Goal: Check status: Check status

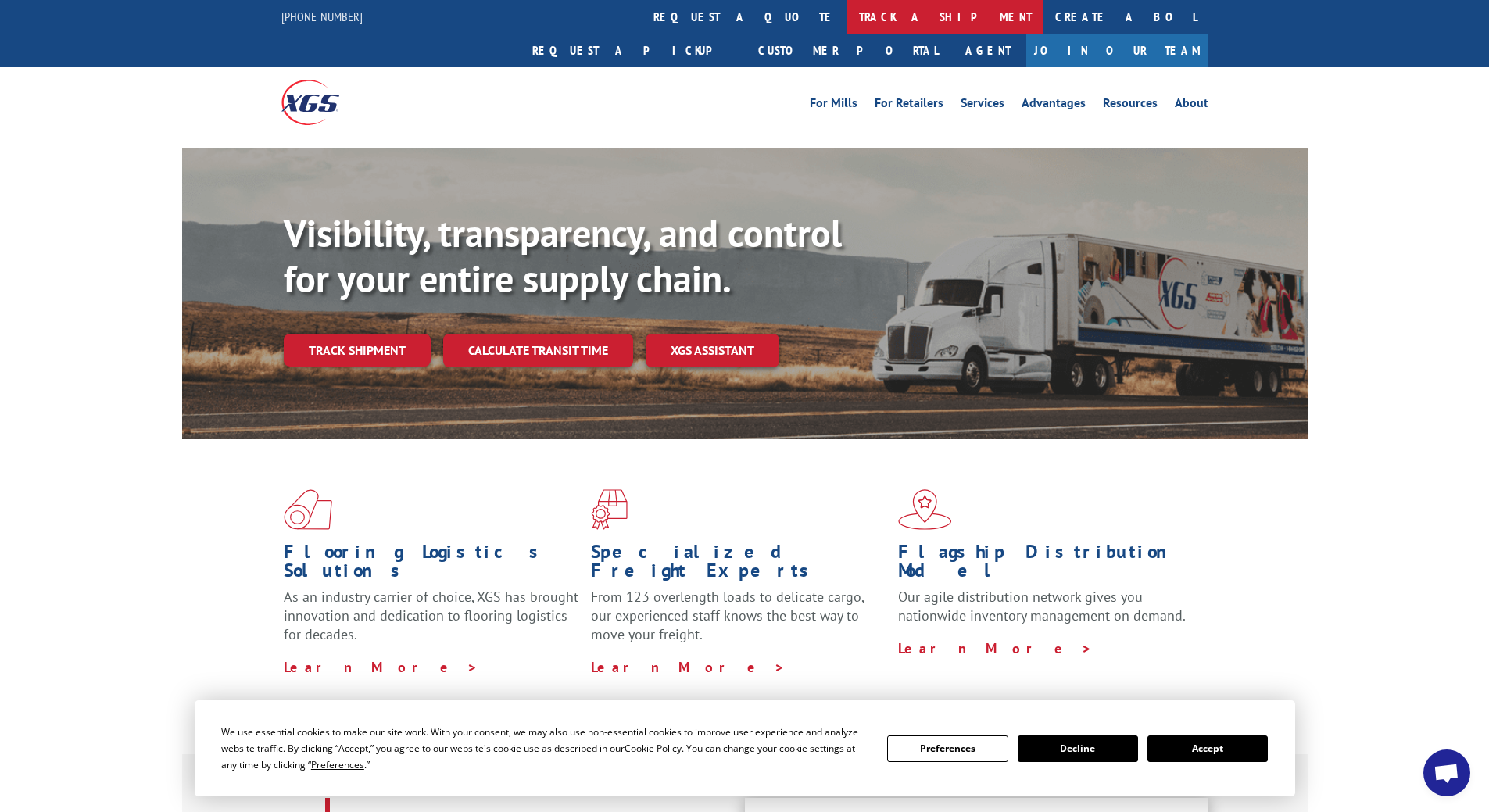
click at [847, 21] on link "track a shipment" at bounding box center [945, 17] width 196 height 34
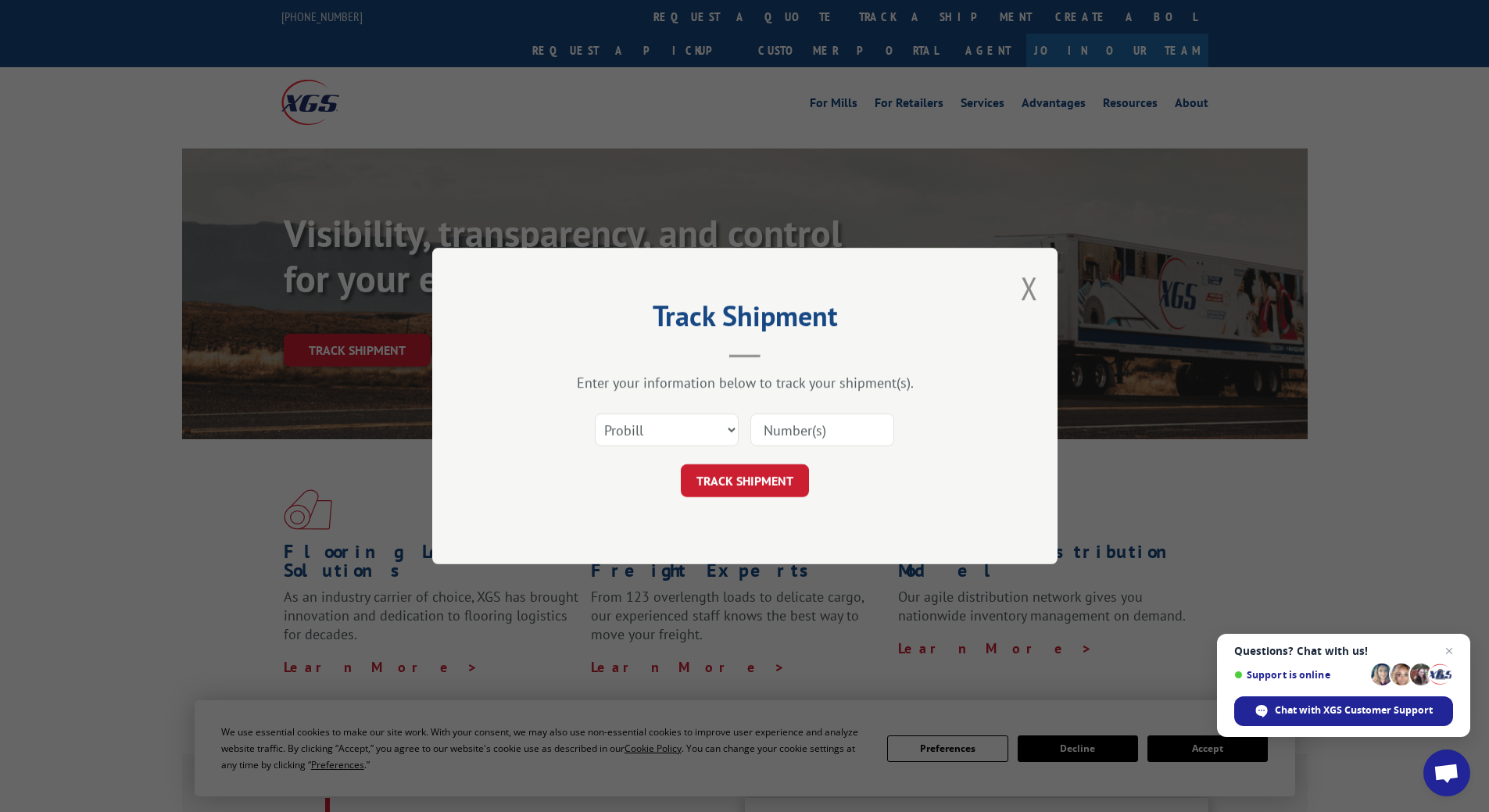
paste input "17207696BOL"
type input "17207696BOL"
click at [747, 476] on button "TRACK SHIPMENT" at bounding box center [744, 480] width 128 height 33
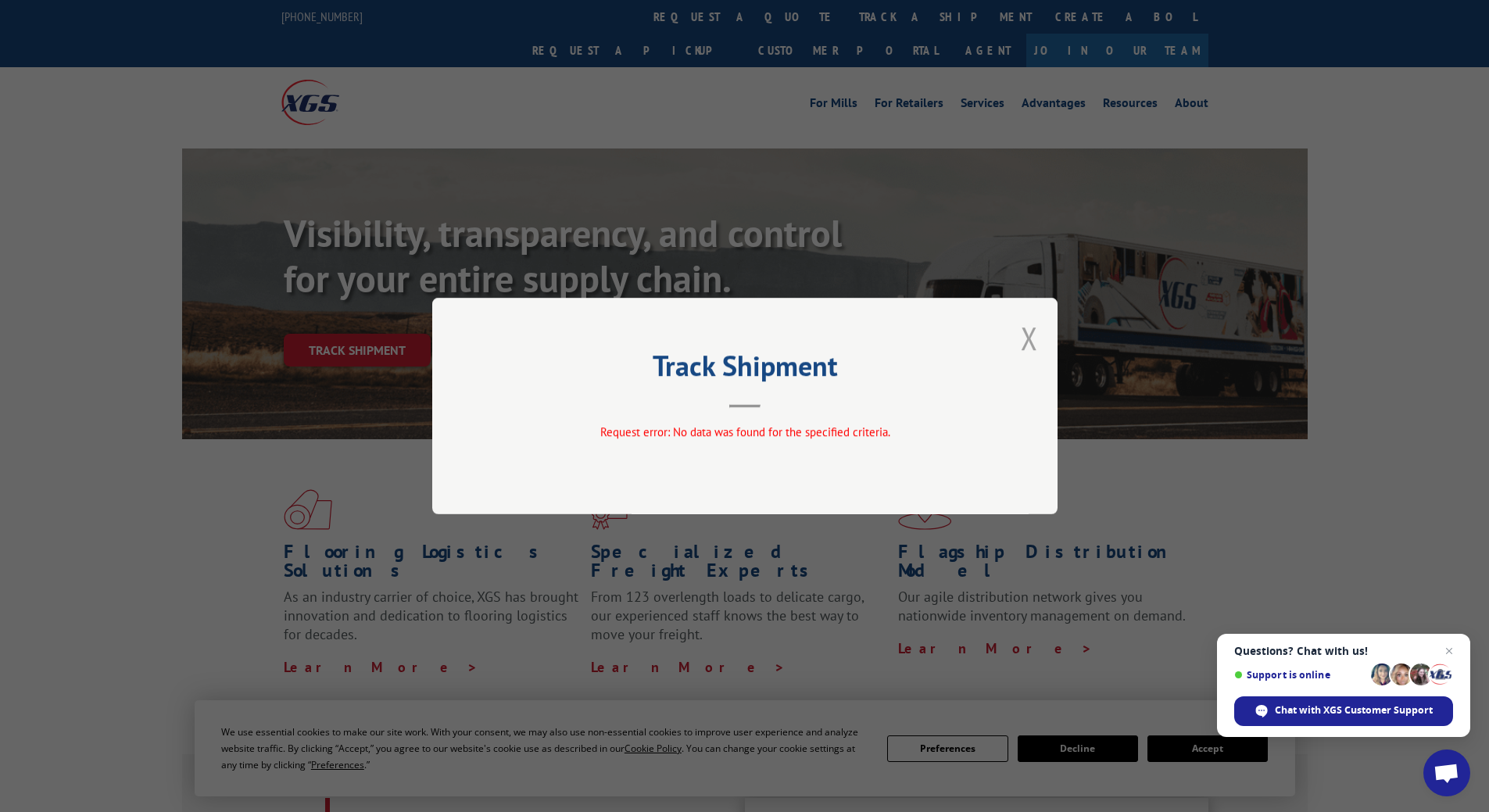
click at [1026, 333] on button "Close modal" at bounding box center [1029, 337] width 17 height 41
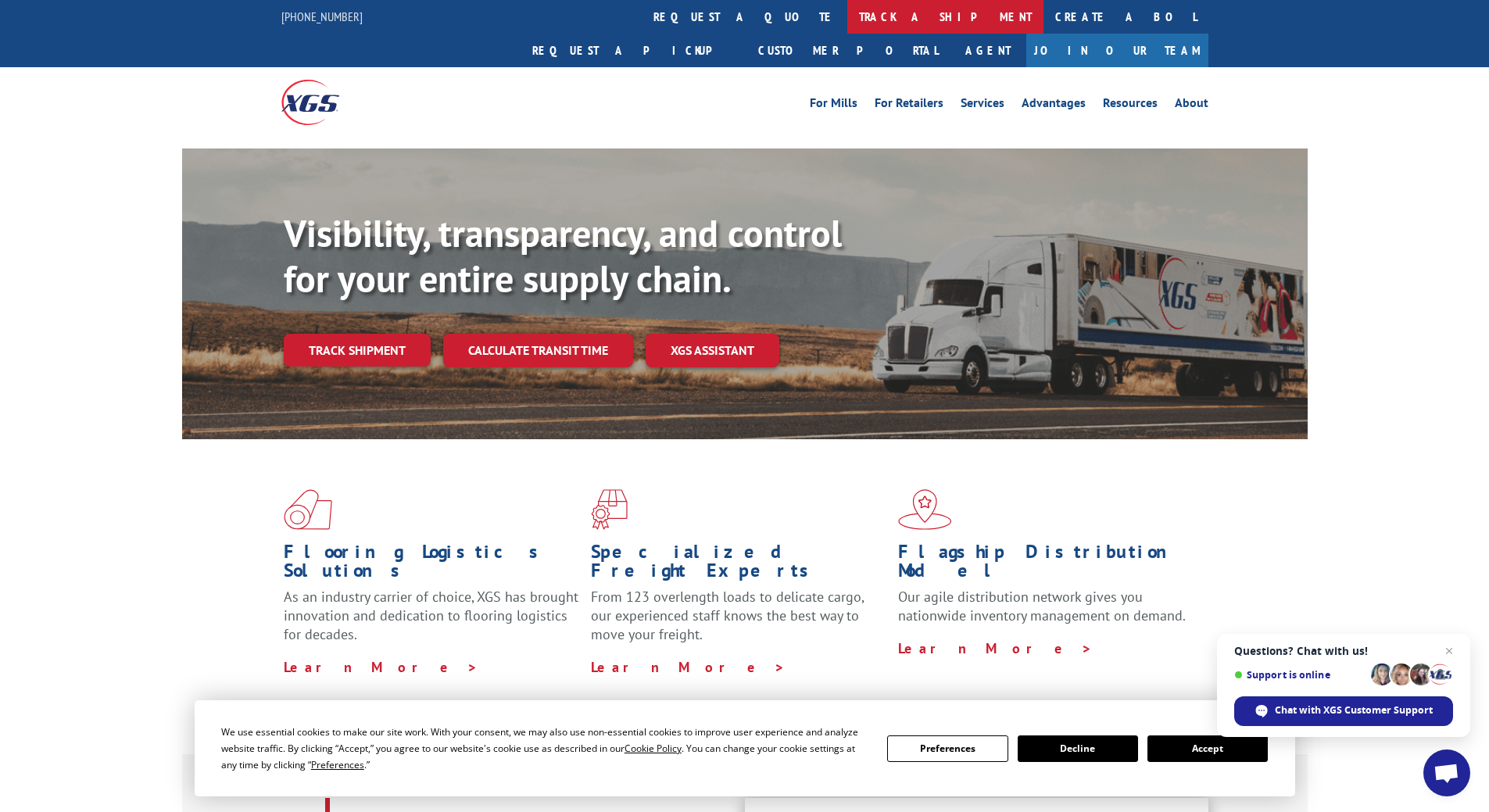
click at [847, 31] on link "track a shipment" at bounding box center [945, 17] width 196 height 34
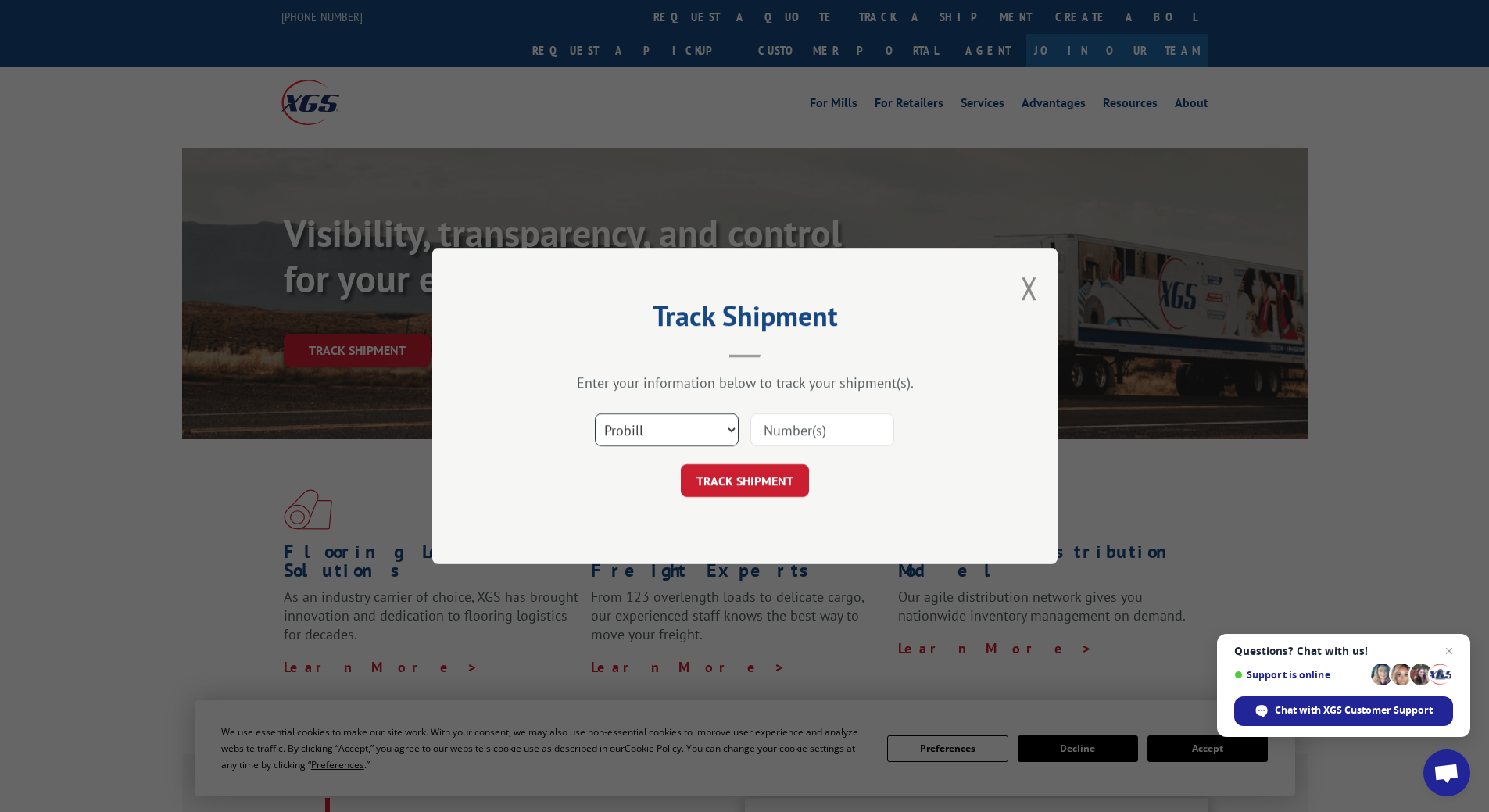
click at [677, 429] on select "Select category... Probill BOL PO" at bounding box center [667, 429] width 144 height 33
select select "bol"
click at [595, 413] on select "Select category... Probill BOL PO" at bounding box center [667, 429] width 144 height 33
paste input "17207696BOL"
type input "17207696BOL"
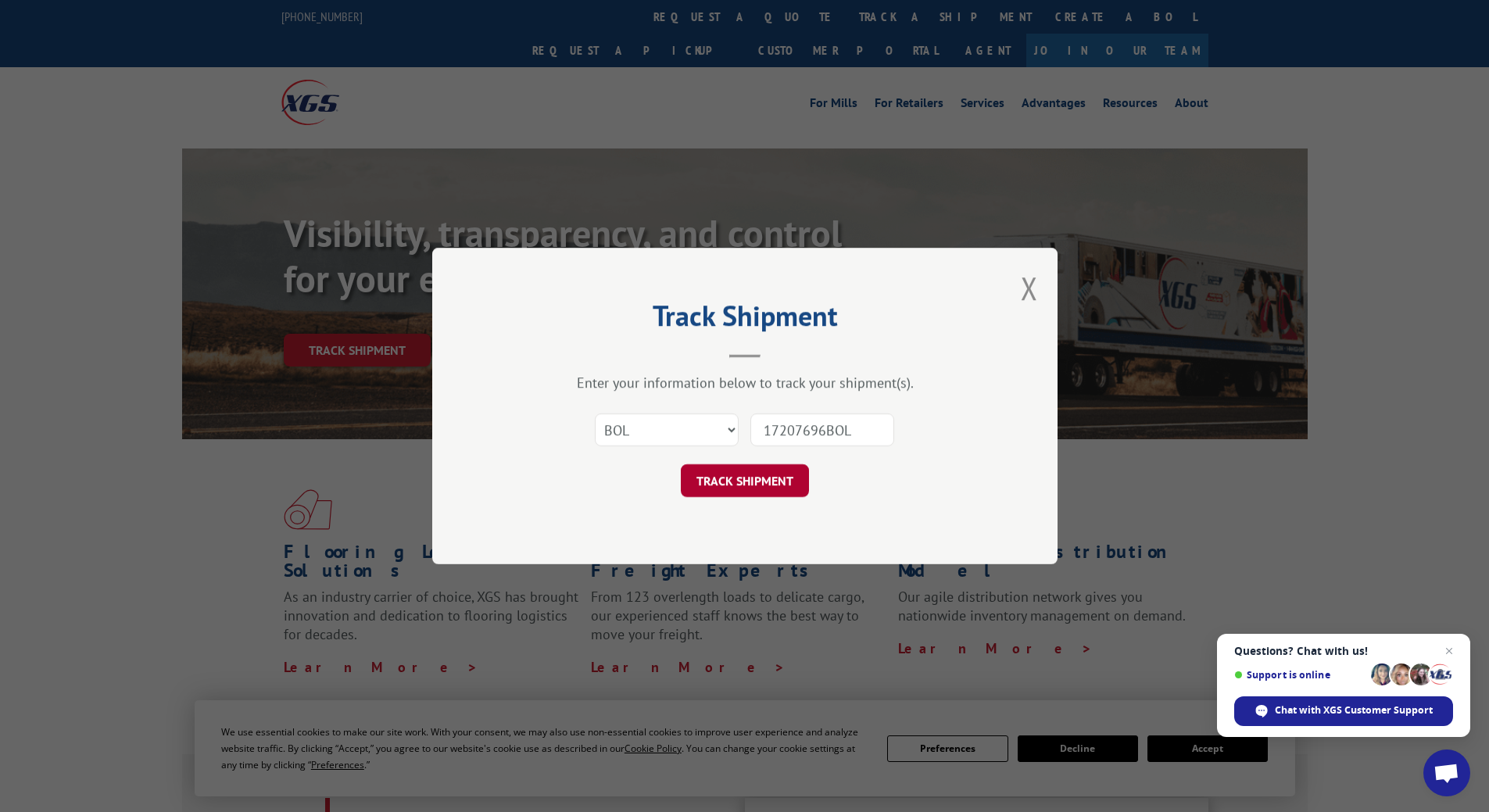
drag, startPoint x: 728, startPoint y: 469, endPoint x: 740, endPoint y: 483, distance: 18.4
click at [728, 470] on button "TRACK SHIPMENT" at bounding box center [744, 480] width 128 height 33
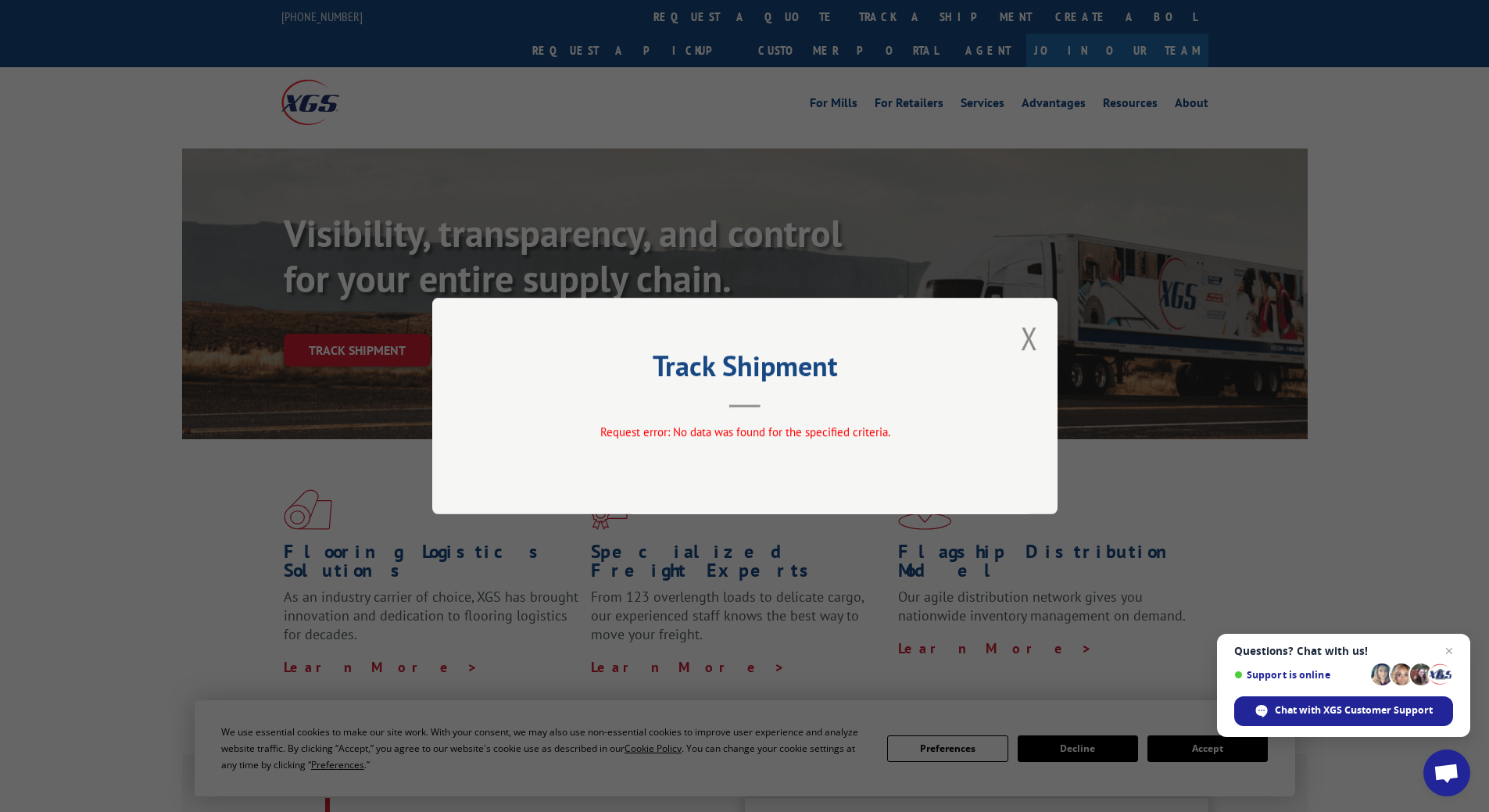
click at [1040, 330] on div "Track Shipment Request error: No data was found for the specified criteria." at bounding box center [744, 406] width 625 height 216
click at [1032, 341] on button "Close modal" at bounding box center [1029, 337] width 17 height 41
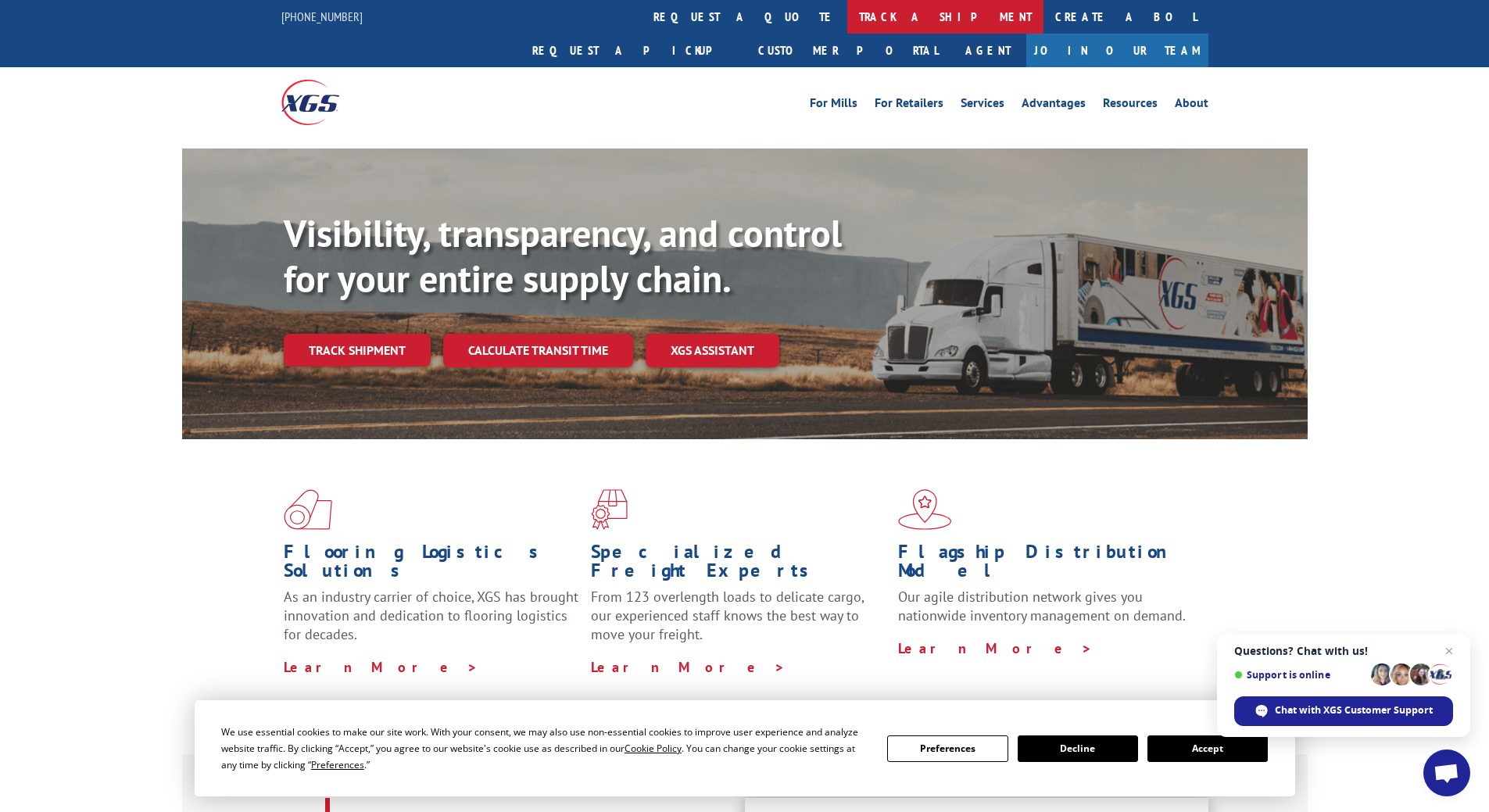
click at [847, 10] on link "track a shipment" at bounding box center [945, 17] width 196 height 34
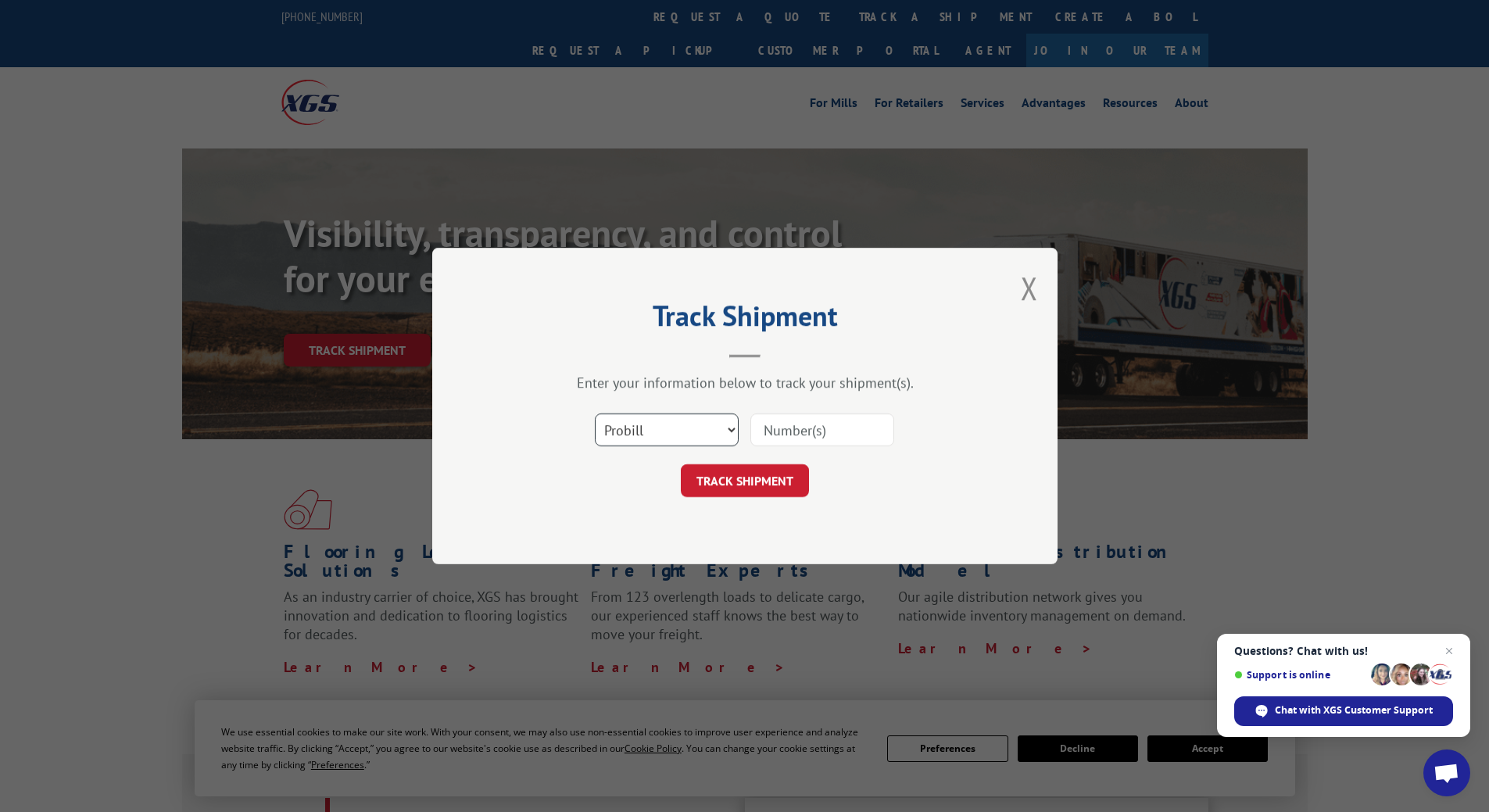
click at [717, 420] on select "Select category... Probill BOL PO" at bounding box center [667, 429] width 144 height 33
select select "bol"
click at [595, 413] on select "Select category... Probill BOL PO" at bounding box center [667, 429] width 144 height 33
click at [841, 438] on input at bounding box center [822, 429] width 144 height 33
paste input "17207696BOL"
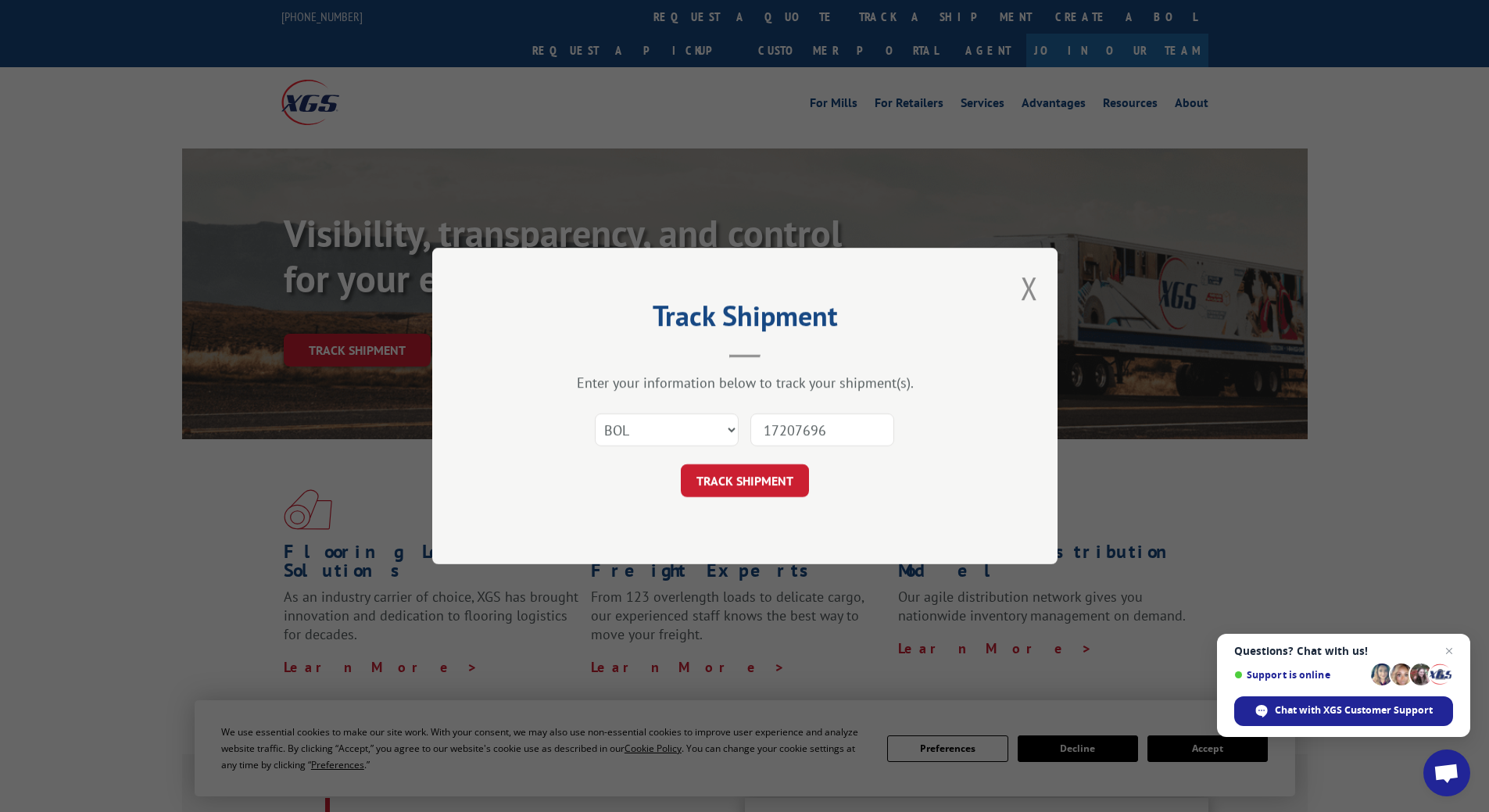
type input "17207696"
click at [681, 464] on button "TRACK SHIPMENT" at bounding box center [744, 480] width 128 height 33
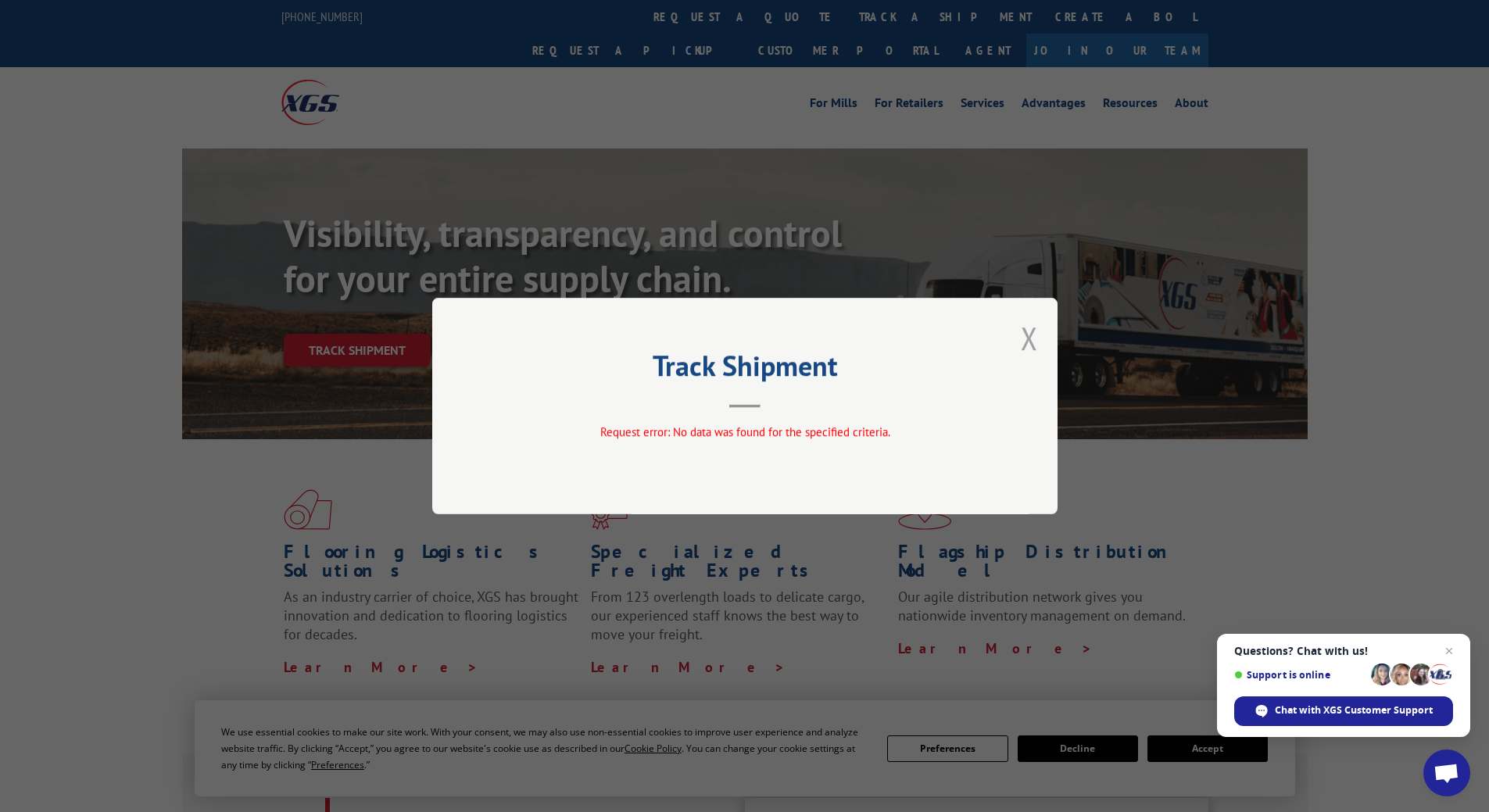
click at [1030, 326] on button "Close modal" at bounding box center [1029, 337] width 17 height 41
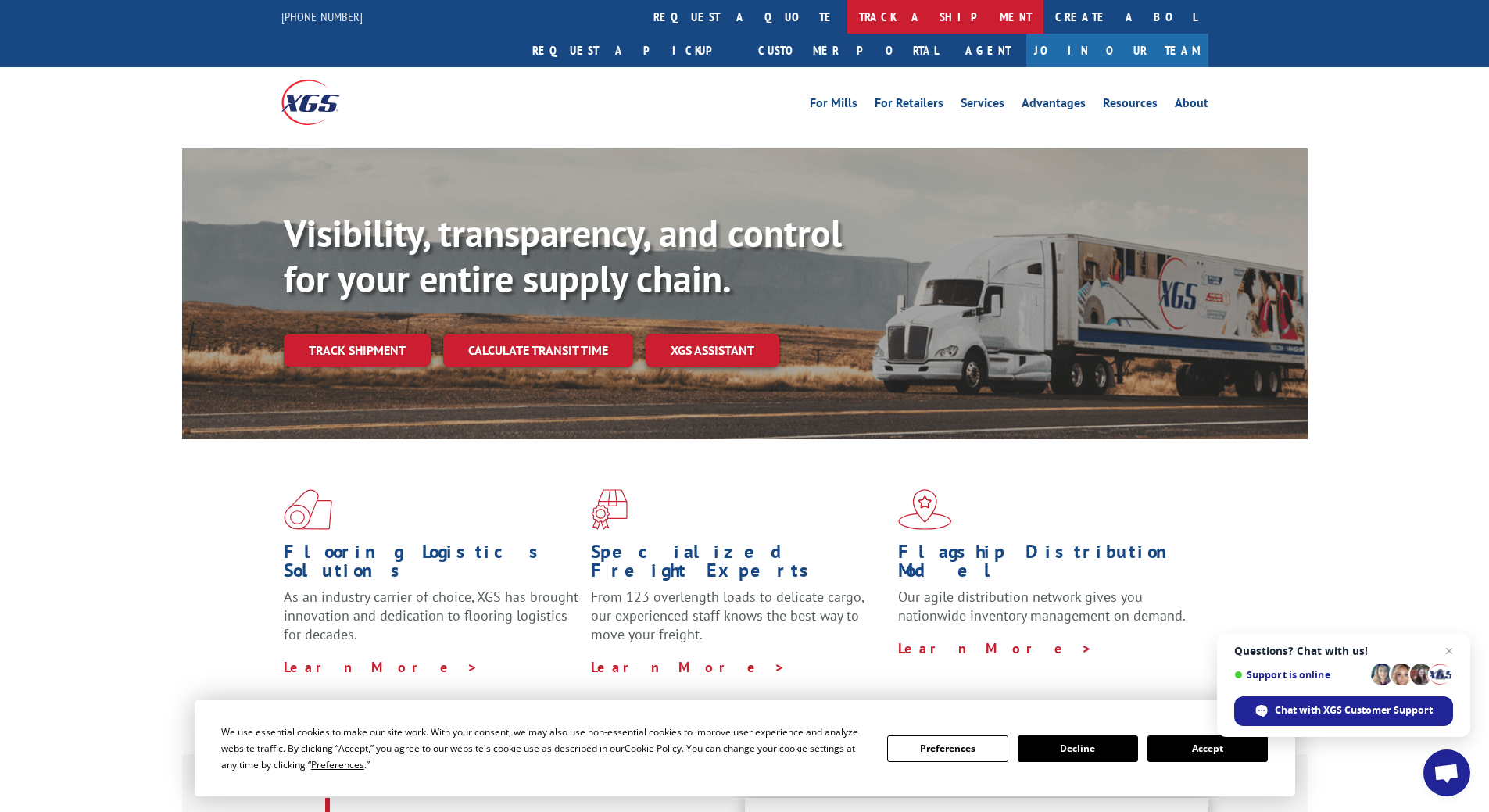
click at [847, 16] on link "track a shipment" at bounding box center [945, 17] width 196 height 34
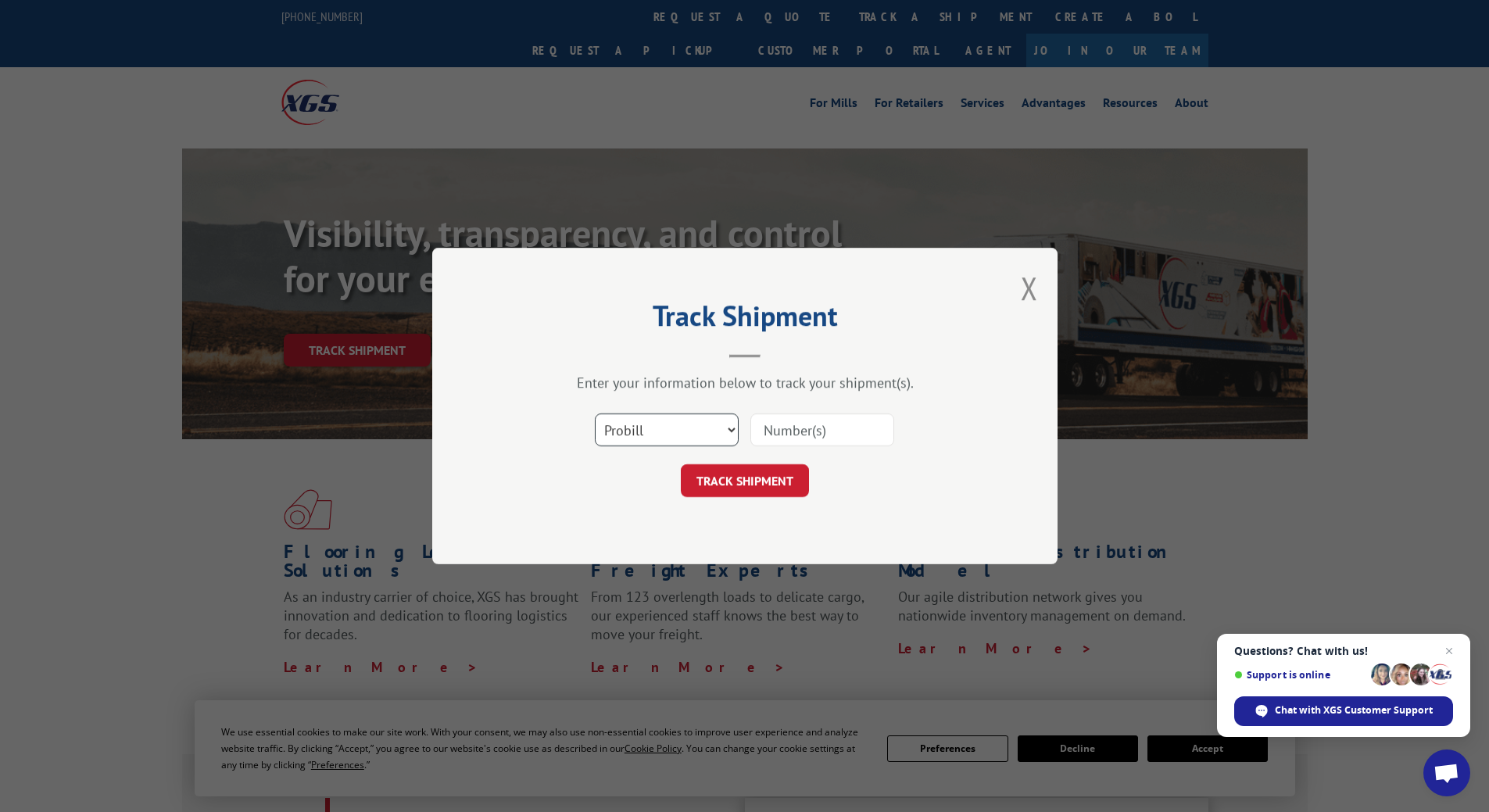
click at [658, 438] on select "Select category... Probill BOL PO" at bounding box center [667, 429] width 144 height 33
select select "po"
click at [595, 413] on select "Select category... Probill BOL PO" at bounding box center [667, 429] width 144 height 33
paste input "19584763"
type input "19584763"
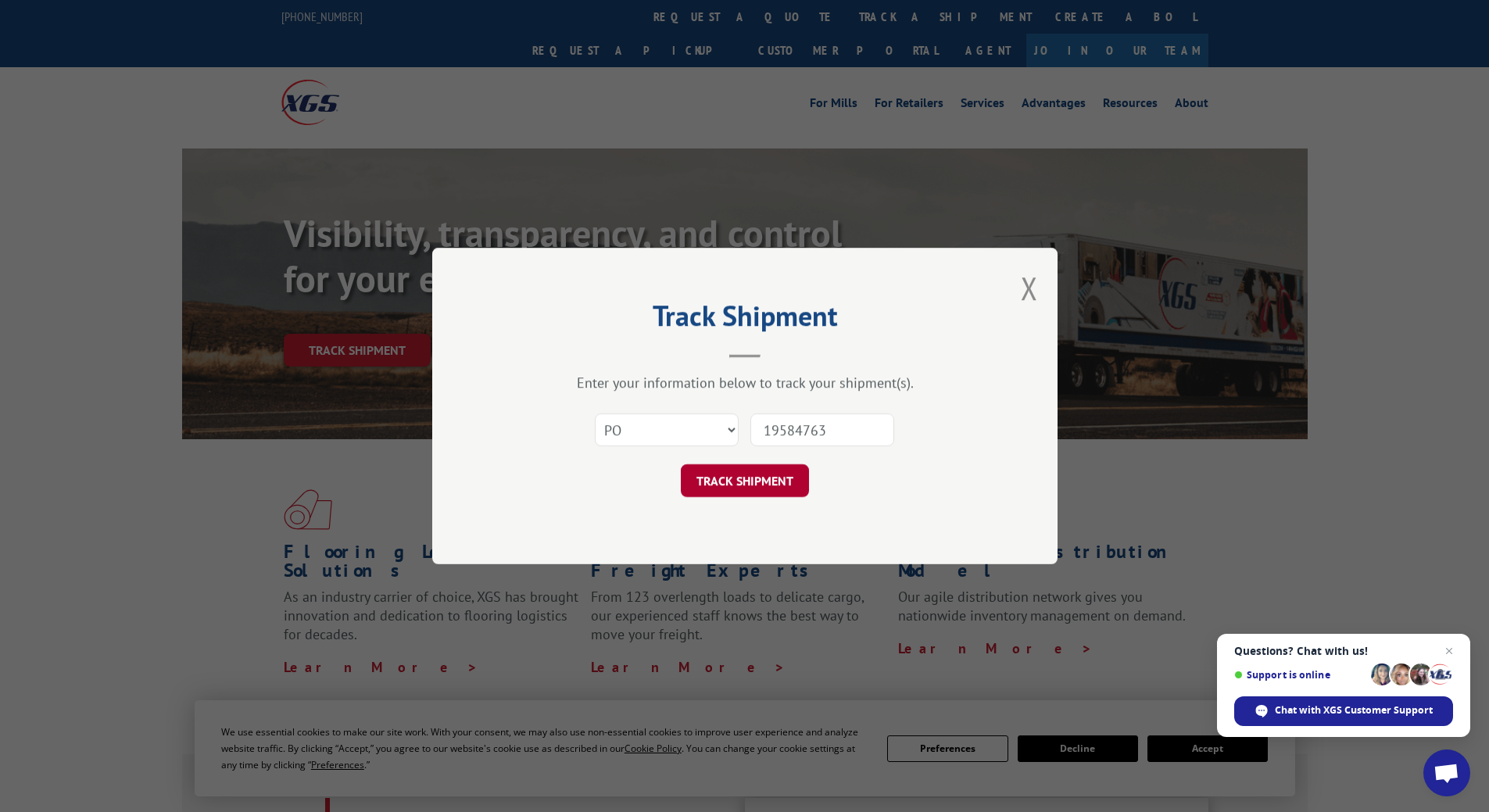
click at [744, 484] on button "TRACK SHIPMENT" at bounding box center [744, 480] width 128 height 33
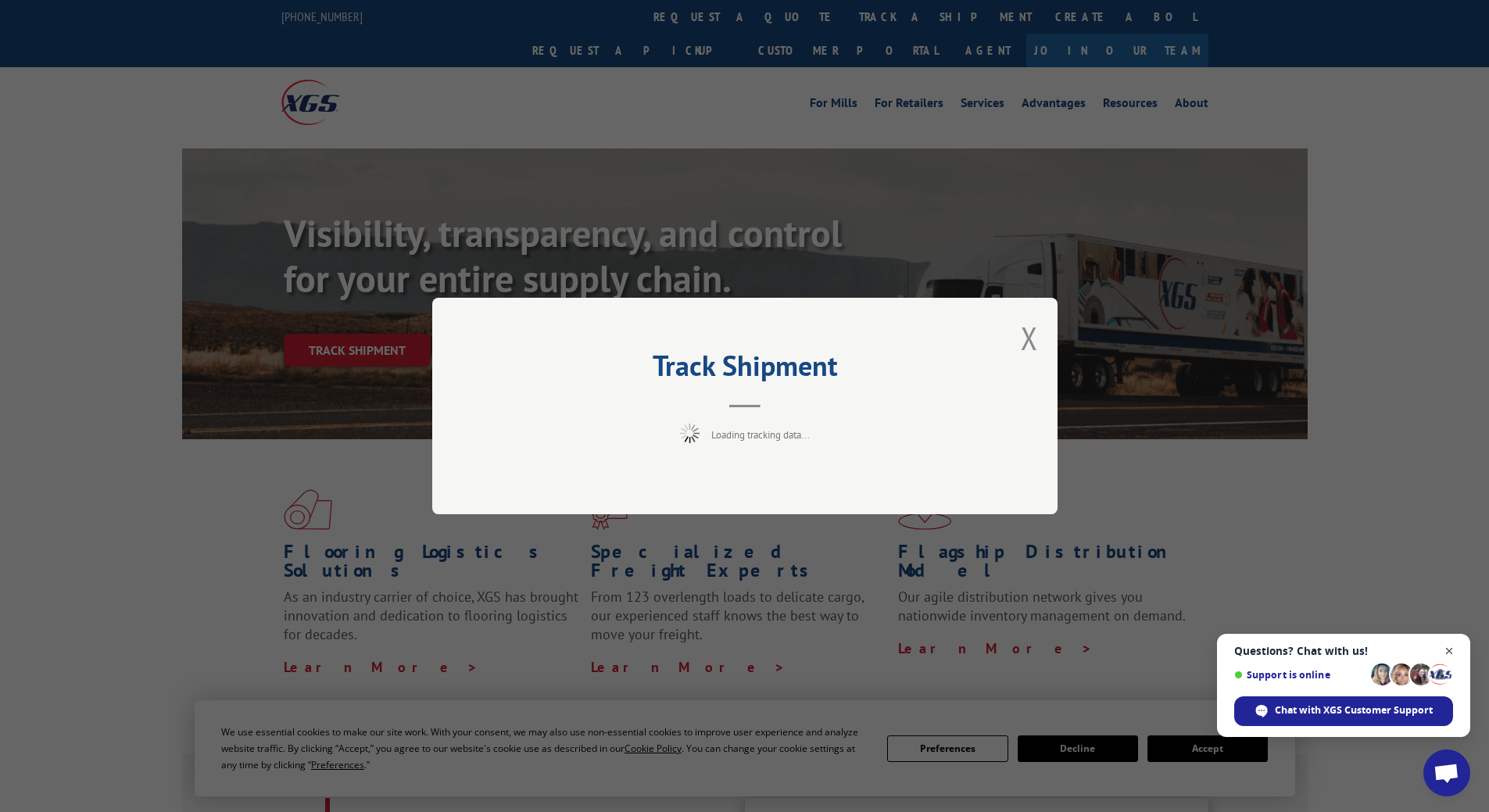
click at [1453, 643] on span "Close chat" at bounding box center [1449, 651] width 19 height 19
